Goal: Check status: Check status

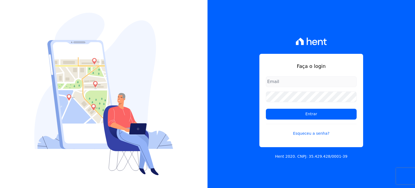
click at [312, 84] on input "email" at bounding box center [311, 81] width 91 height 11
type input "07286493493"
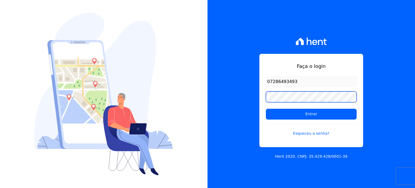
click at [266, 109] on input "Entrar" at bounding box center [311, 114] width 91 height 11
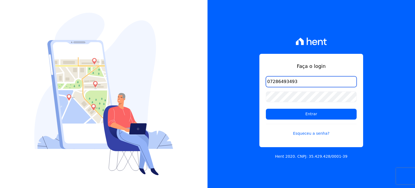
click at [319, 81] on input "07286493493" at bounding box center [311, 81] width 91 height 11
type input "D"
type input "[EMAIL_ADDRESS][DOMAIN_NAME]"
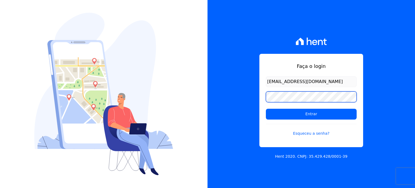
click at [266, 109] on input "Entrar" at bounding box center [311, 114] width 91 height 11
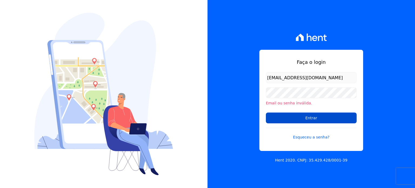
click at [323, 114] on input "Entrar" at bounding box center [311, 117] width 91 height 11
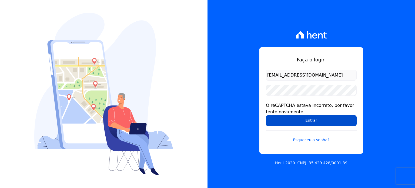
click at [321, 121] on input "Entrar" at bounding box center [311, 120] width 91 height 11
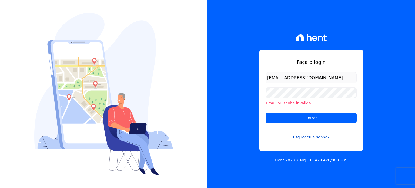
click at [315, 137] on link "Esqueceu a senha?" at bounding box center [311, 133] width 91 height 12
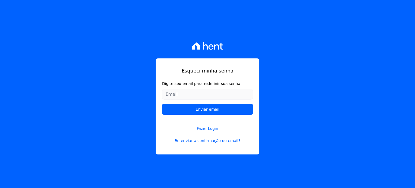
click at [220, 93] on input "Digite seu email para redefinir sua senha" at bounding box center [207, 94] width 91 height 11
type input "dbrlbqrq@gmail.com"
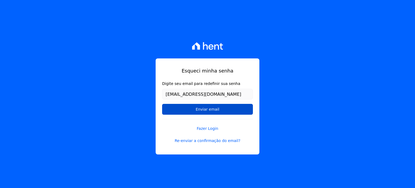
click at [224, 106] on input "Enviar email" at bounding box center [207, 109] width 91 height 11
click at [224, 109] on input "Enviar email" at bounding box center [207, 109] width 91 height 11
click at [200, 109] on input "Enviar email" at bounding box center [207, 109] width 91 height 11
click at [218, 109] on input "Enviar email" at bounding box center [207, 109] width 91 height 11
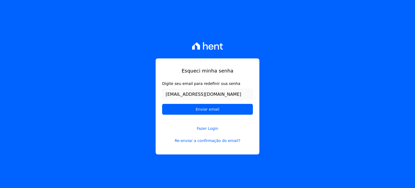
click at [225, 102] on form "Digite seu email para redefinir sua senha dbrlbqrq@gmail.com Enviar email" at bounding box center [207, 100] width 91 height 38
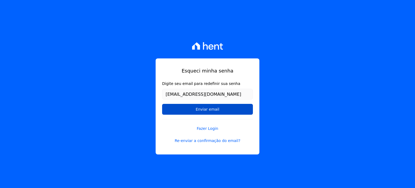
click at [216, 107] on input "Enviar email" at bounding box center [207, 109] width 91 height 11
click at [214, 109] on input "Enviar email" at bounding box center [207, 109] width 91 height 11
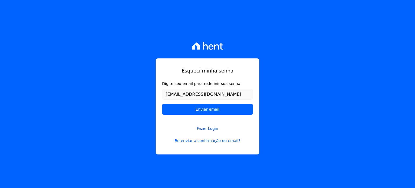
click at [202, 120] on link "Fazer Login" at bounding box center [207, 125] width 91 height 12
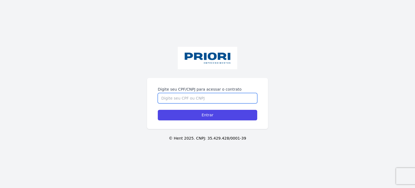
click at [208, 95] on input "Digite seu CPF/CNPJ para acessar o contrato" at bounding box center [207, 98] width 99 height 10
type input "07286493493"
click at [158, 110] on input "Entrar" at bounding box center [207, 115] width 99 height 11
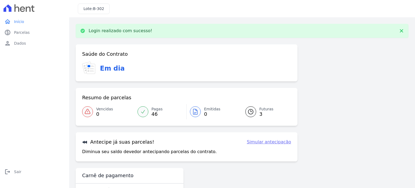
click at [251, 113] on icon at bounding box center [250, 111] width 6 height 6
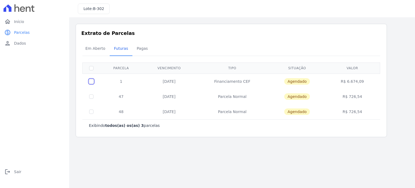
click at [93, 82] on input "checkbox" at bounding box center [91, 81] width 4 height 4
checkbox input "true"
click at [93, 82] on input "checkbox" at bounding box center [91, 81] width 4 height 4
checkbox input "false"
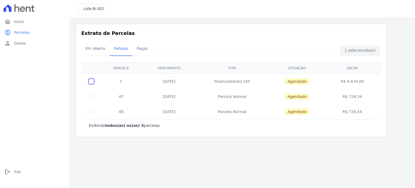
checkbox input "false"
